Goal: Information Seeking & Learning: Check status

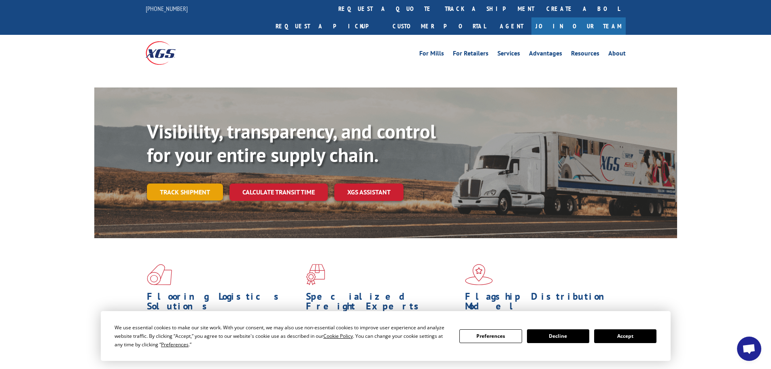
click at [185, 183] on link "Track shipment" at bounding box center [185, 191] width 76 height 17
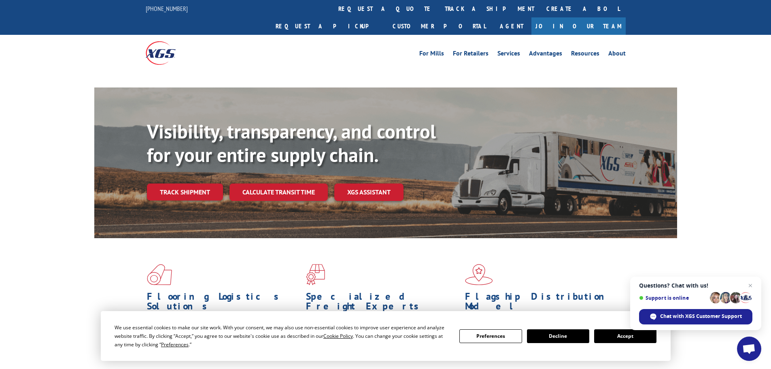
click at [556, 337] on button "Decline" at bounding box center [558, 336] width 62 height 14
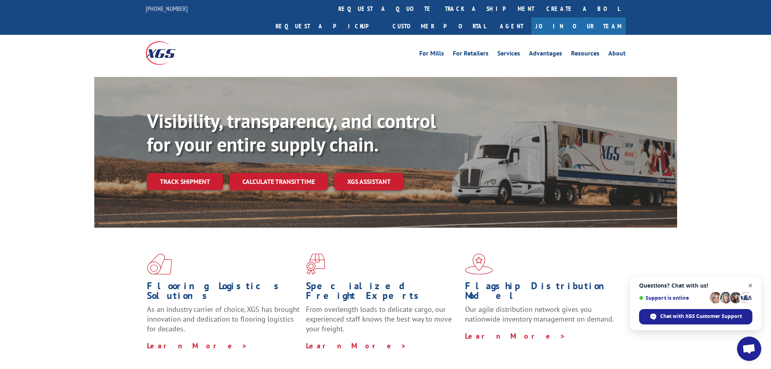
click at [750, 286] on span "Close chat" at bounding box center [750, 285] width 10 height 10
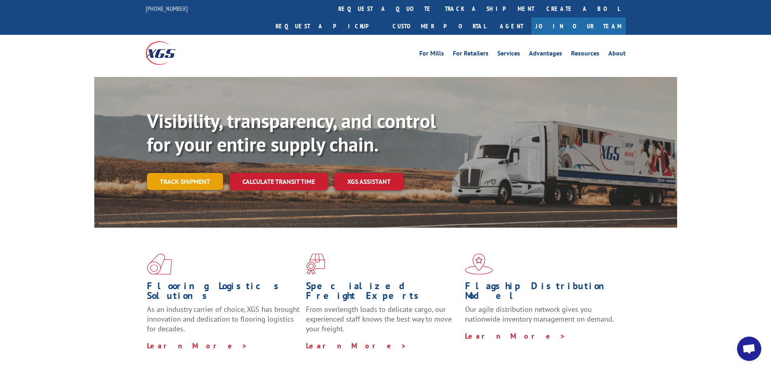
click at [165, 173] on link "Track shipment" at bounding box center [185, 181] width 76 height 17
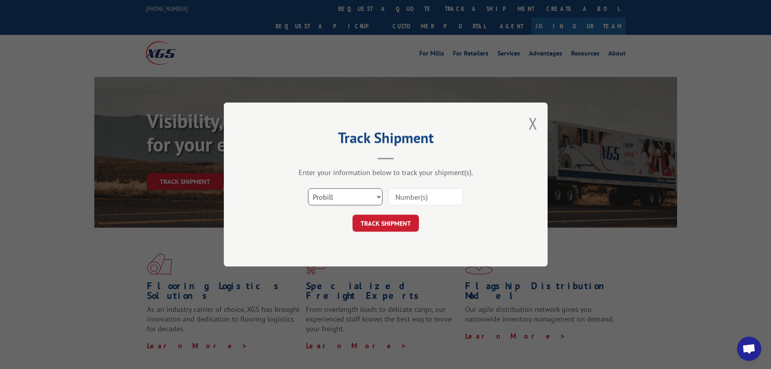
click at [380, 192] on select "Select category... Probill BOL PO" at bounding box center [345, 196] width 74 height 17
select select "bol"
click at [308, 188] on select "Select category... Probill BOL PO" at bounding box center [345, 196] width 74 height 17
paste input "6885394"
type input "6885394"
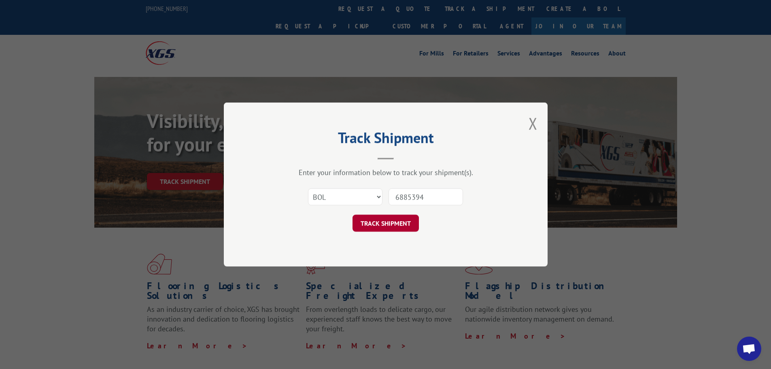
click at [414, 224] on button "TRACK SHIPMENT" at bounding box center [385, 222] width 66 height 17
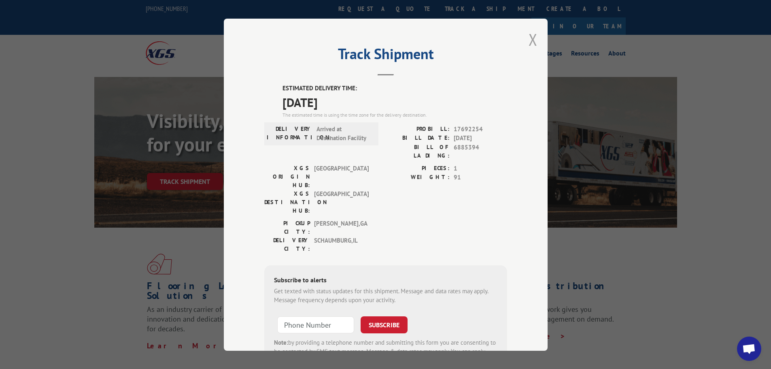
click at [529, 40] on button "Close modal" at bounding box center [532, 39] width 9 height 21
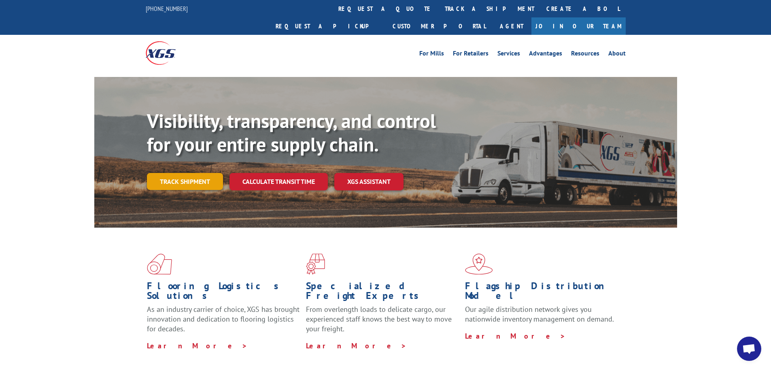
click at [206, 173] on link "Track shipment" at bounding box center [185, 181] width 76 height 17
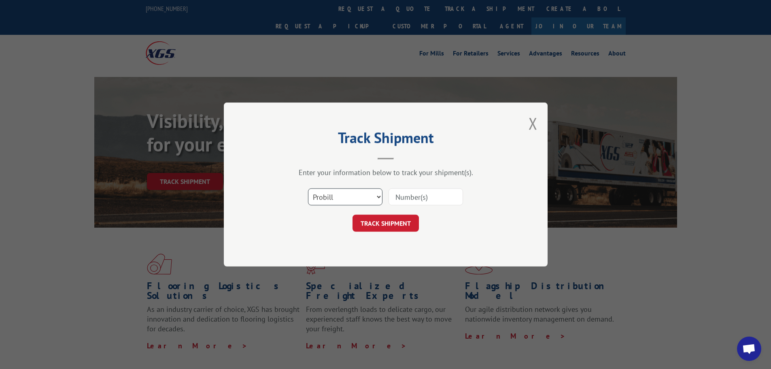
click at [374, 195] on select "Select category... Probill BOL PO" at bounding box center [345, 196] width 74 height 17
select select "bol"
click at [308, 188] on select "Select category... Probill BOL PO" at bounding box center [345, 196] width 74 height 17
click at [409, 196] on input at bounding box center [425, 196] width 74 height 17
type input "6885394"
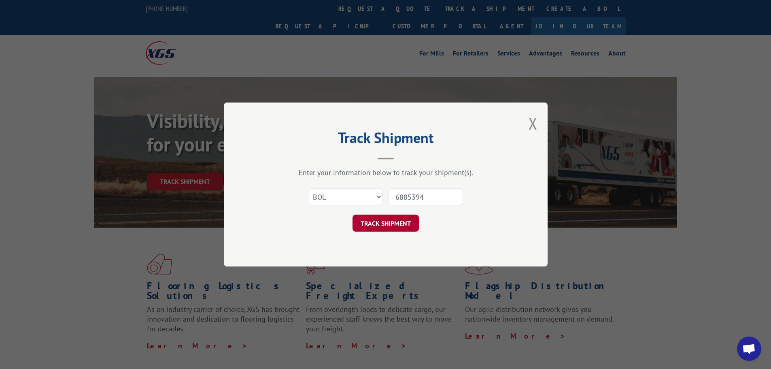
click at [400, 227] on button "TRACK SHIPMENT" at bounding box center [385, 222] width 66 height 17
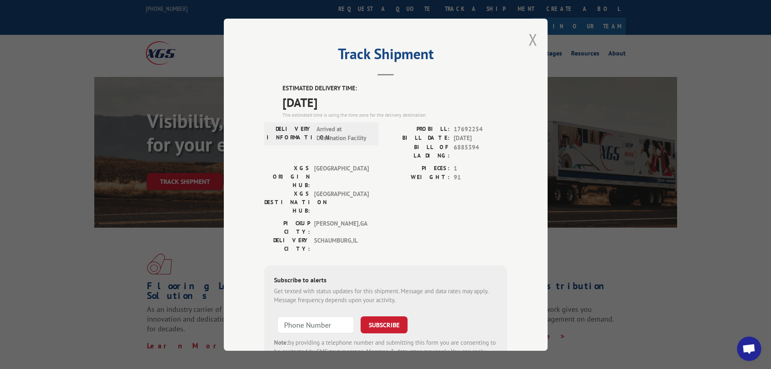
click at [528, 43] on button "Close modal" at bounding box center [532, 39] width 9 height 21
